Goal: Task Accomplishment & Management: Manage account settings

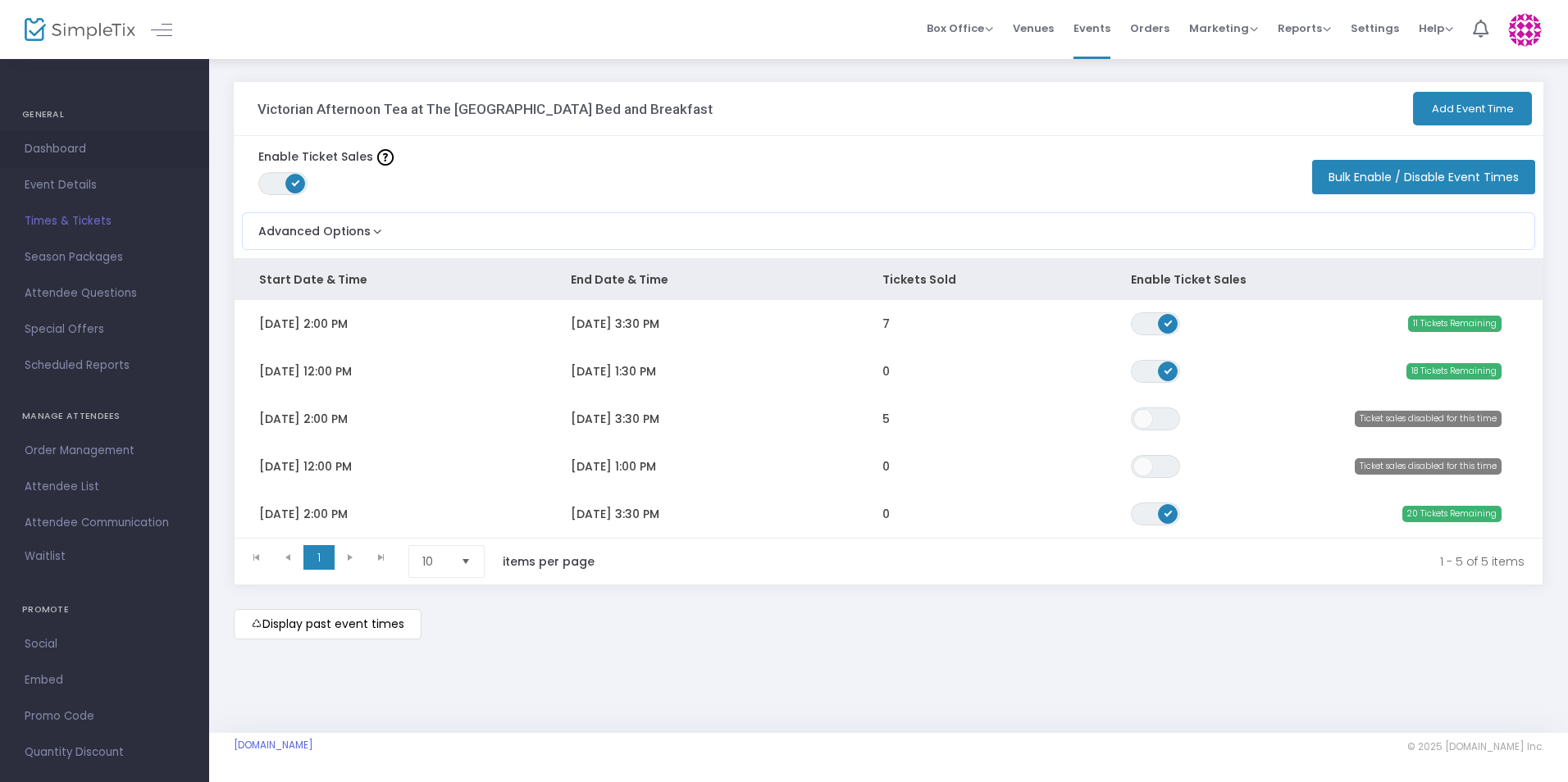
click at [42, 147] on span "Dashboard" at bounding box center [105, 149] width 159 height 21
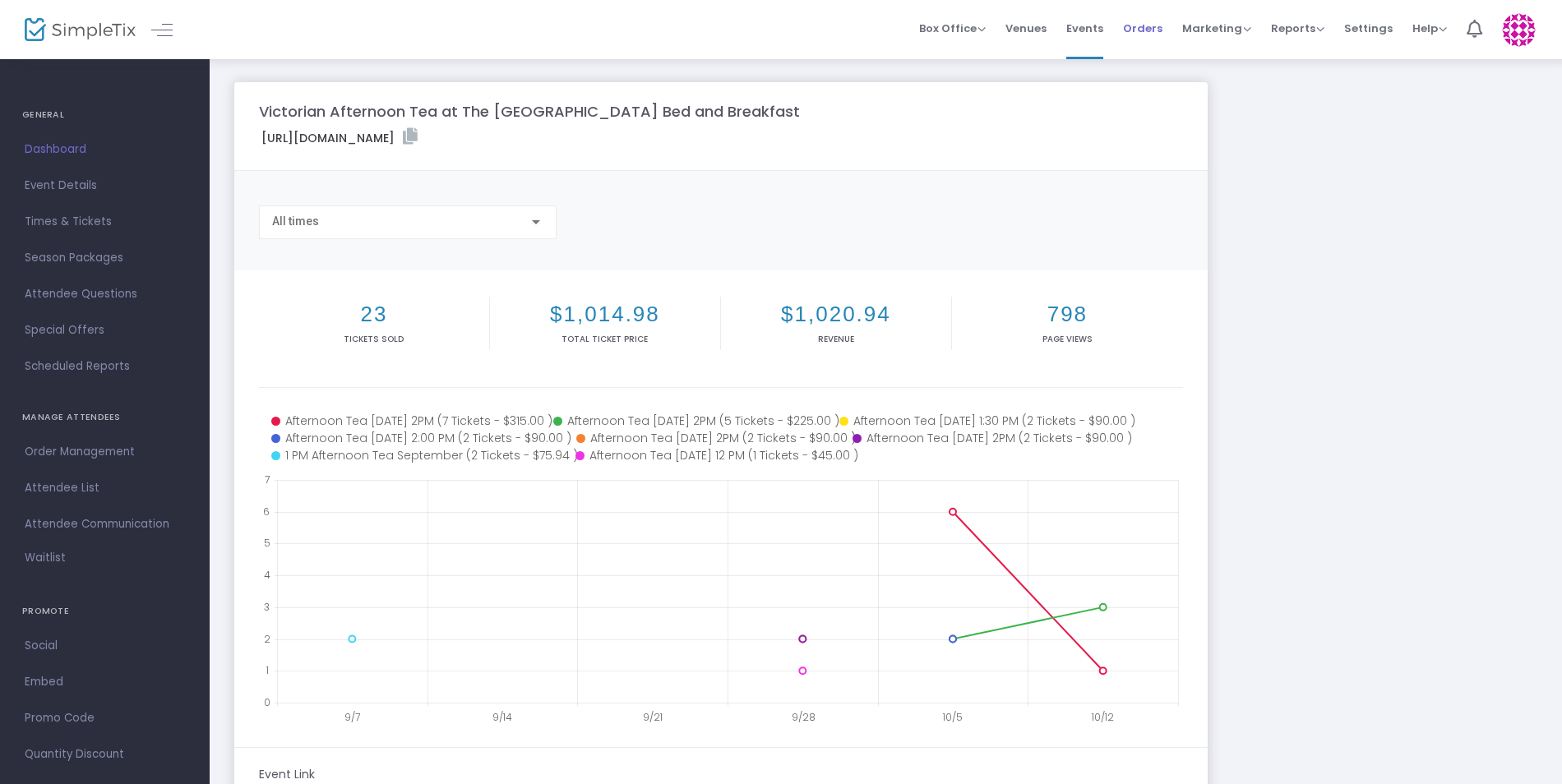
click at [1158, 34] on span "Orders" at bounding box center [1142, 28] width 39 height 42
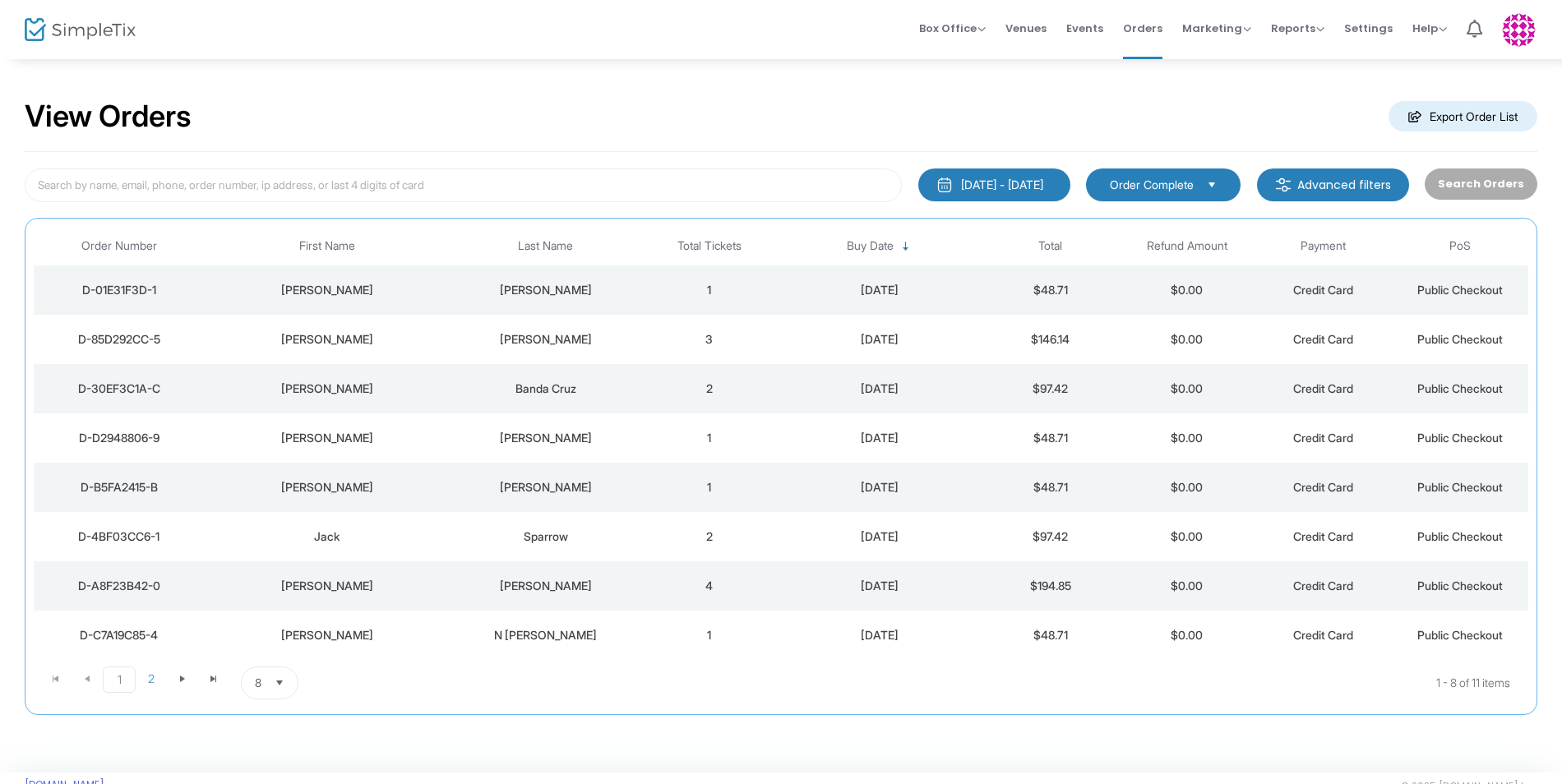
click at [274, 681] on span "Select" at bounding box center [280, 683] width 28 height 28
click at [271, 586] on li "25" at bounding box center [270, 583] width 57 height 33
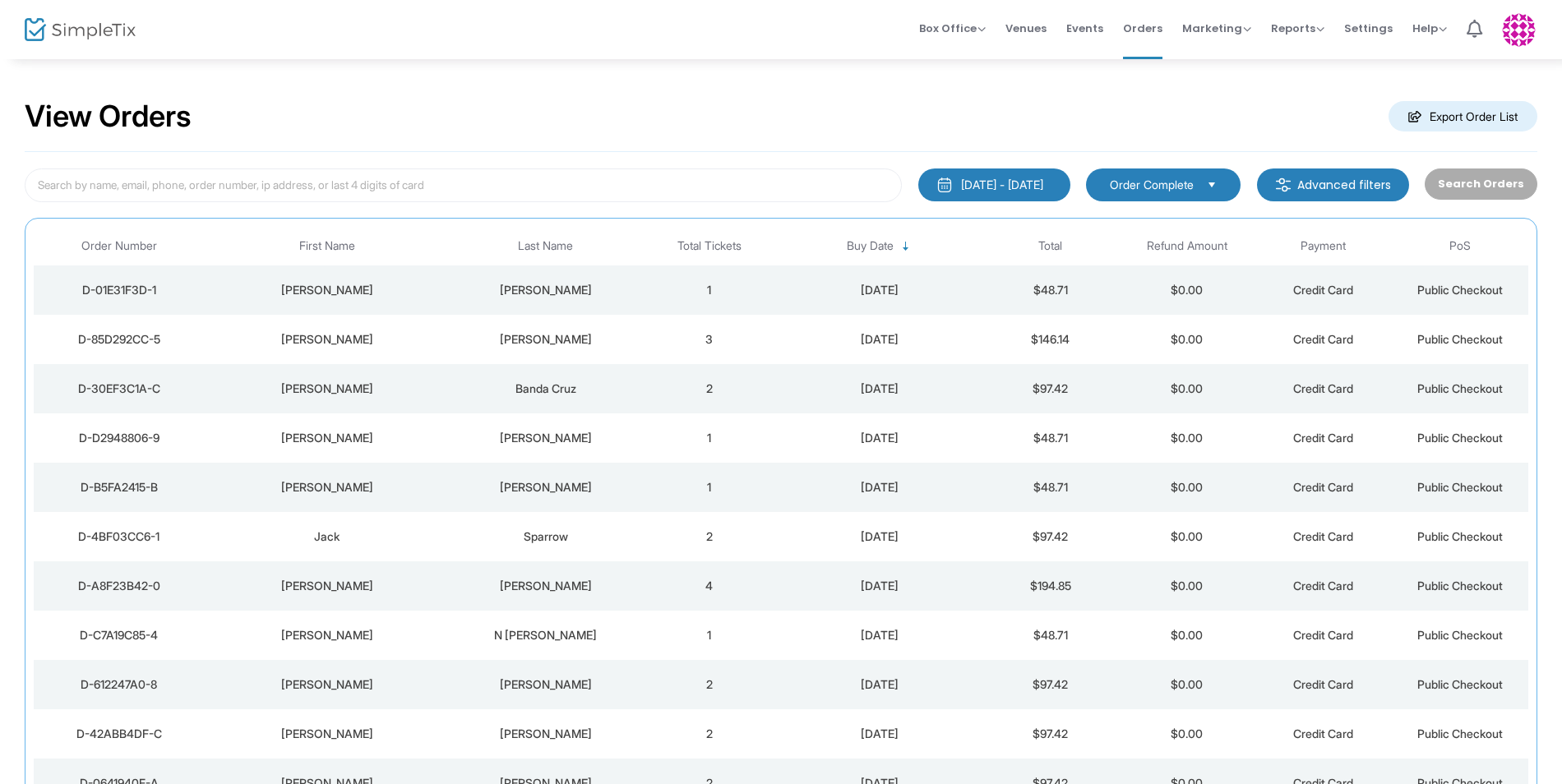
click at [432, 281] on div "[PERSON_NAME]" at bounding box center [327, 289] width 237 height 17
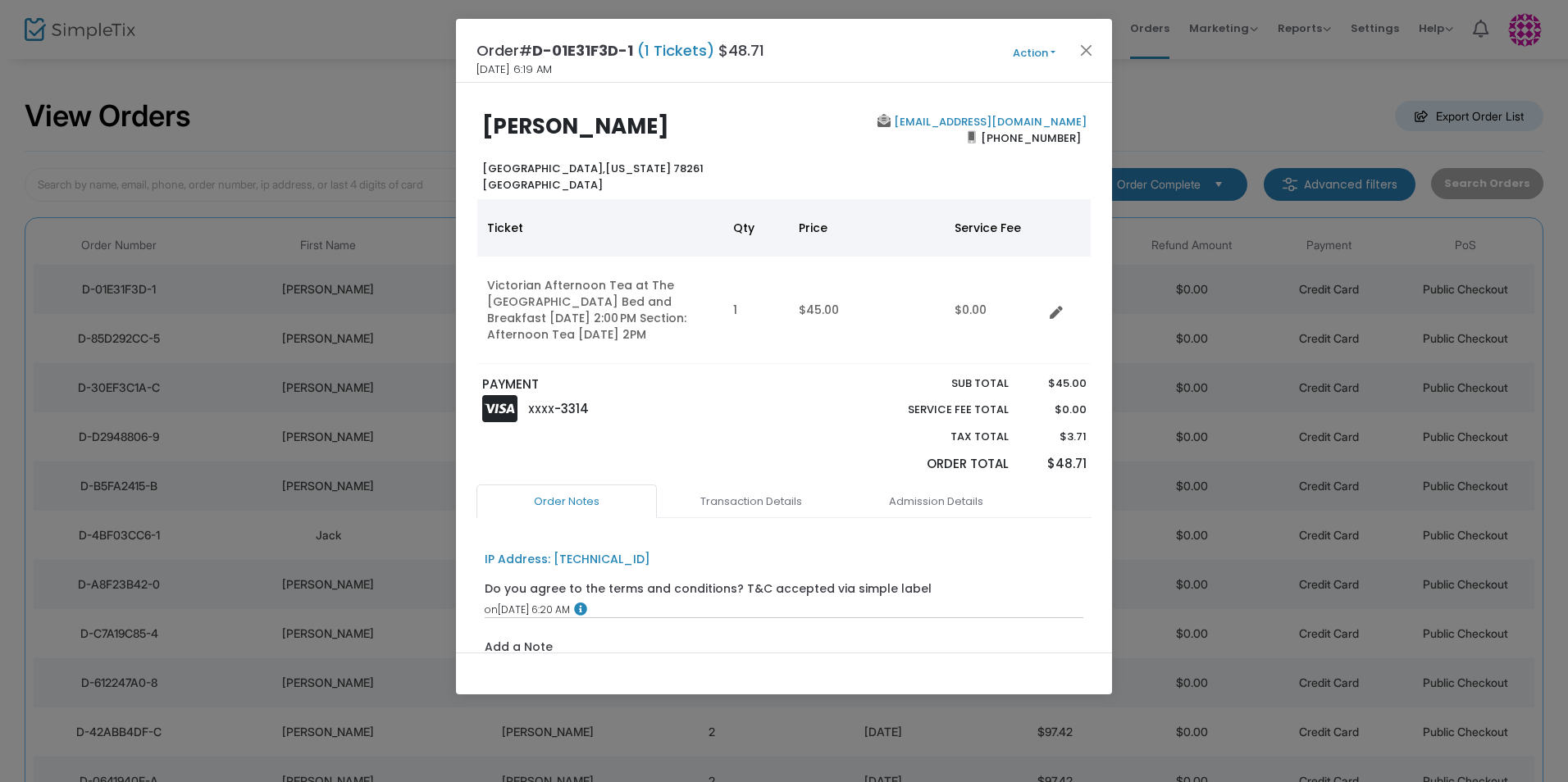
click at [1029, 53] on button "Action" at bounding box center [1034, 53] width 98 height 18
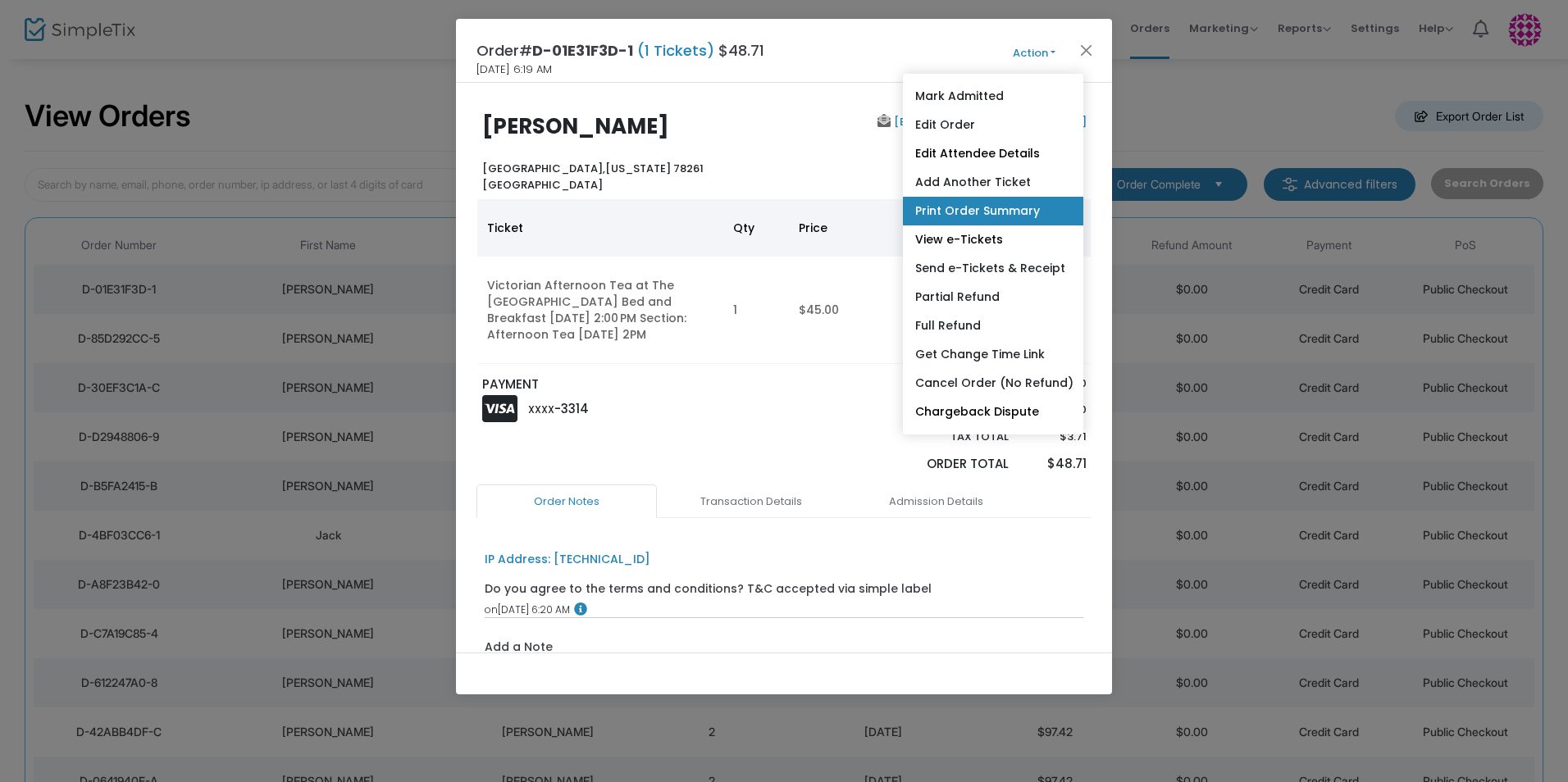
click at [972, 214] on link "Print Order Summary" at bounding box center [993, 211] width 181 height 28
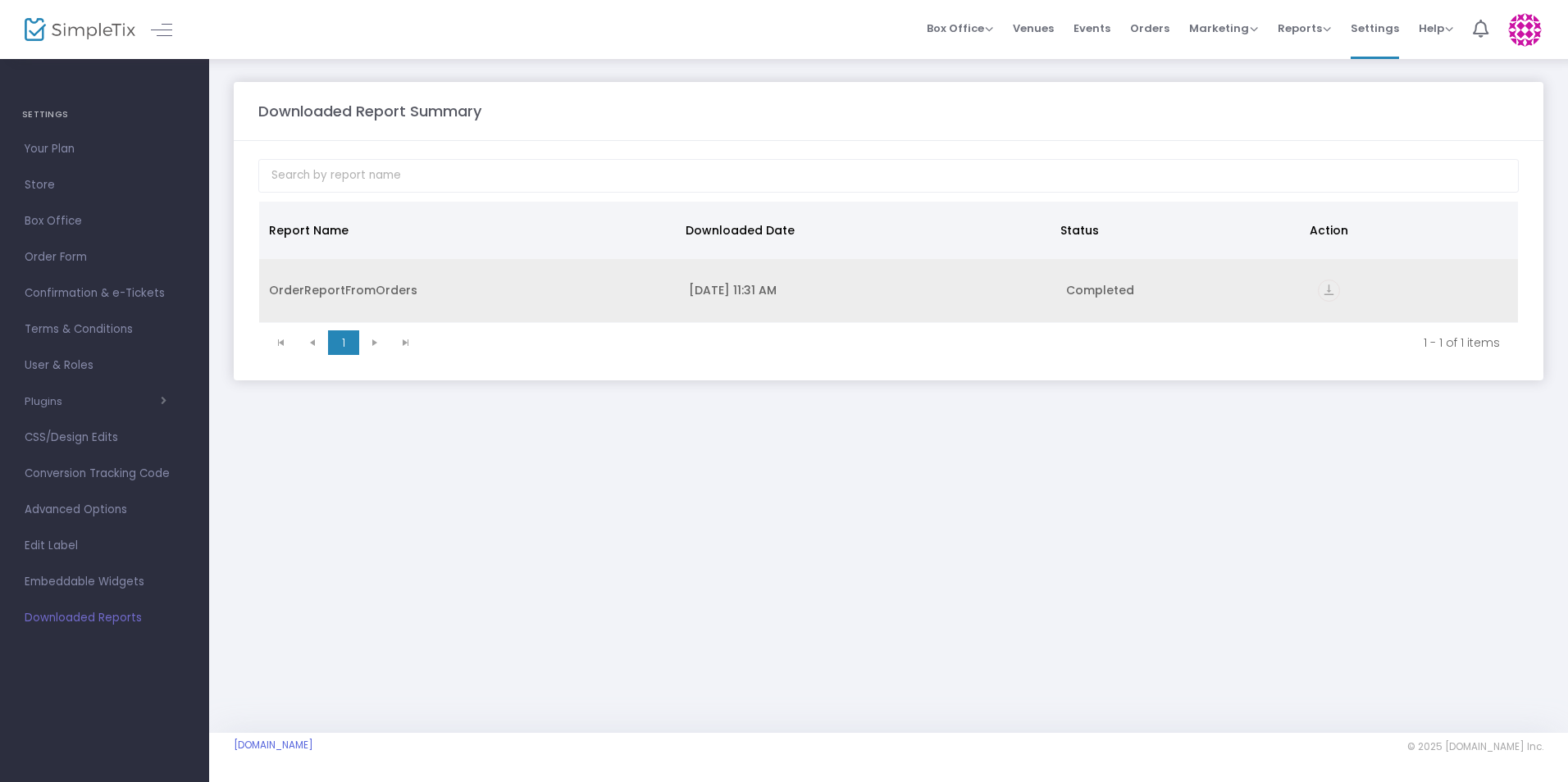
click at [1330, 286] on icon "vertical_align_bottom" at bounding box center [1328, 290] width 22 height 22
